Goal: Task Accomplishment & Management: Complete application form

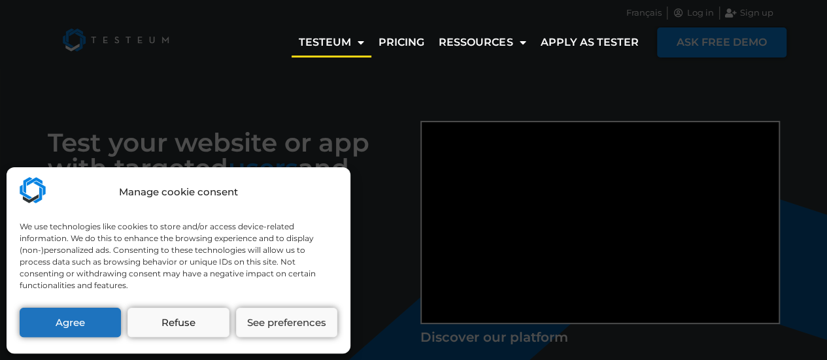
click at [395, 124] on div "Manage cookie consent We use technologies like cookies to store and/or access d…" at bounding box center [413, 180] width 827 height 360
click at [64, 309] on button "Agree" at bounding box center [70, 322] width 101 height 29
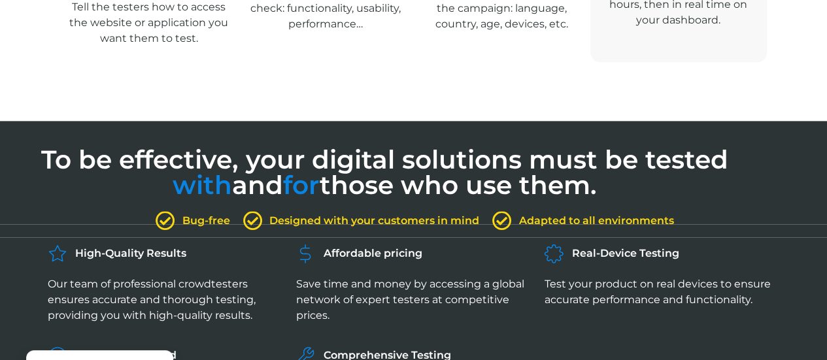
scroll to position [789, 0]
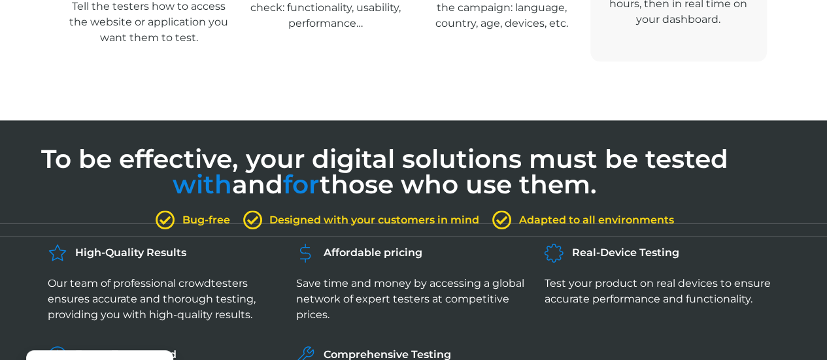
drag, startPoint x: 410, startPoint y: 248, endPoint x: 381, endPoint y: 265, distance: 34.0
click at [381, 265] on div "Affordable pricing Save time and money by accessing a global network of expert …" at bounding box center [413, 288] width 248 height 102
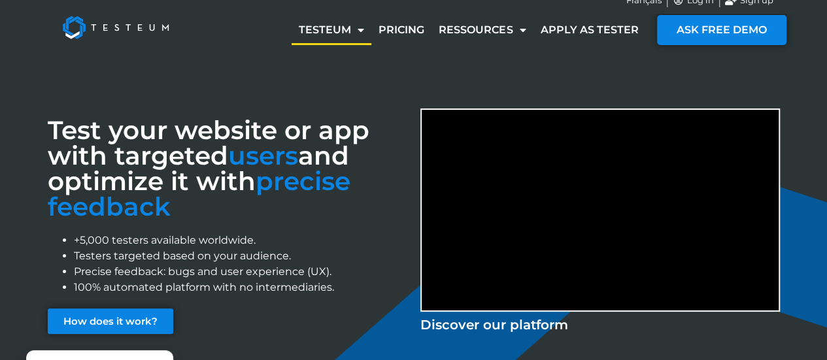
scroll to position [0, 0]
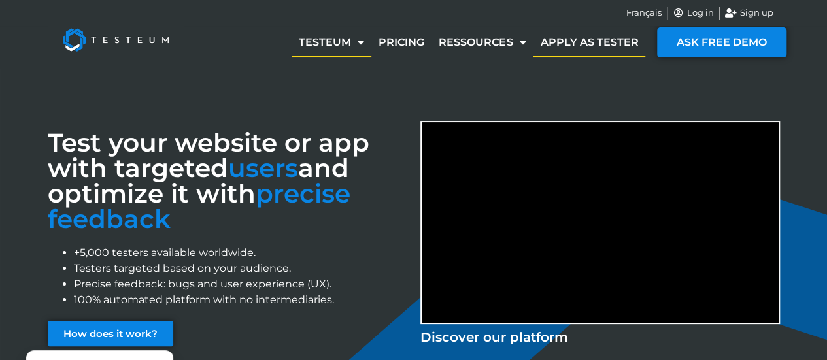
click at [596, 42] on link "Apply as tester" at bounding box center [589, 42] width 112 height 30
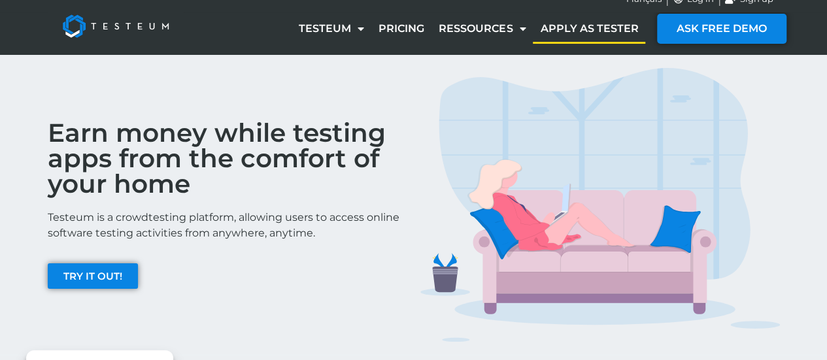
scroll to position [14, 0]
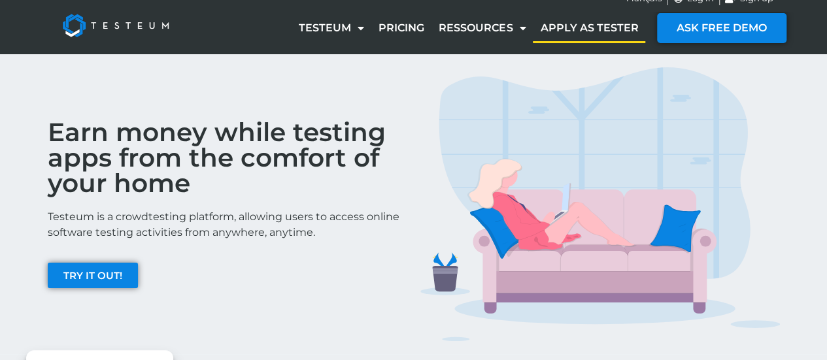
click at [80, 216] on p "Testeum is a crowdtesting platform, allowing users to access online software te…" at bounding box center [228, 224] width 360 height 31
copy p "Testeum"
